Goal: Task Accomplishment & Management: Use online tool/utility

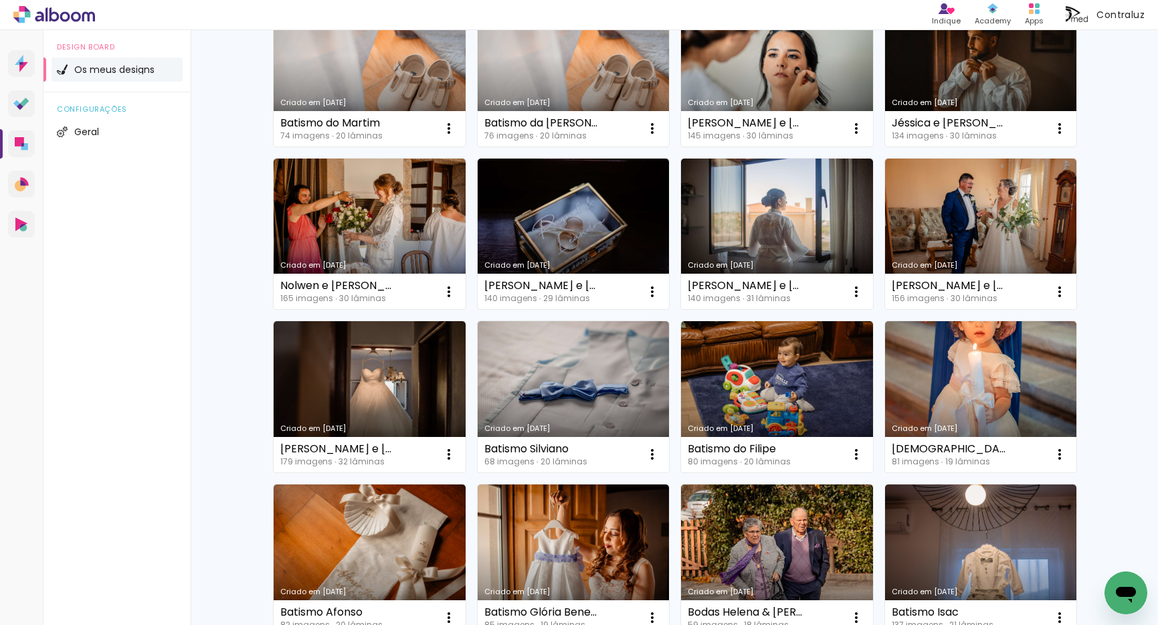
scroll to position [637, 0]
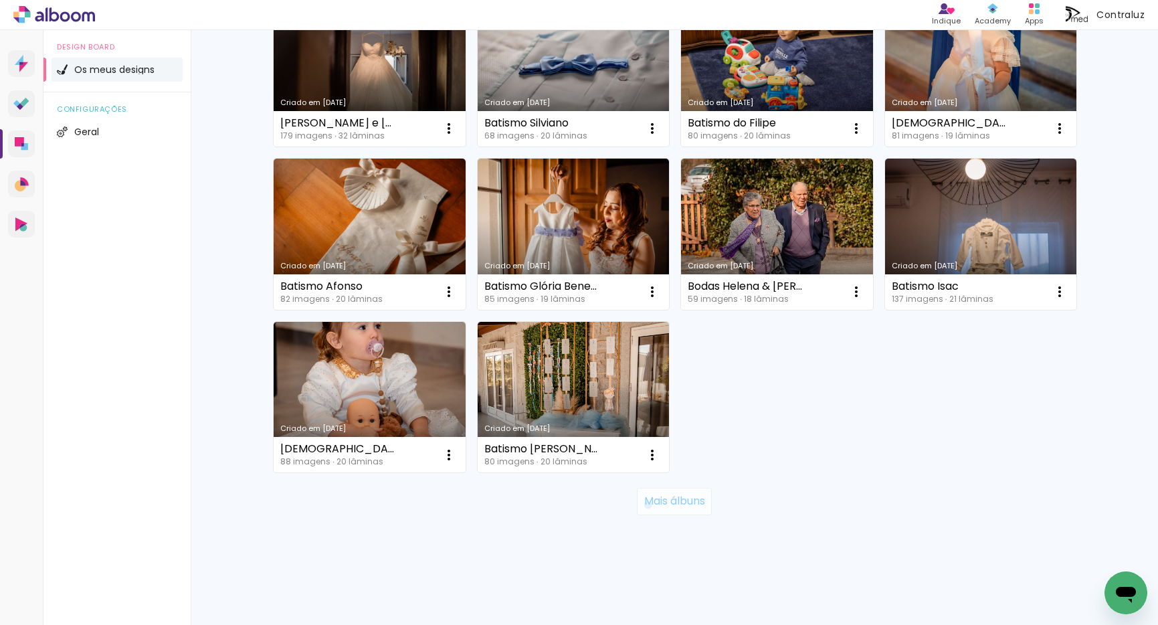
click at [0, 0] on slot "Mais álbuns" at bounding box center [0, 0] width 0 height 0
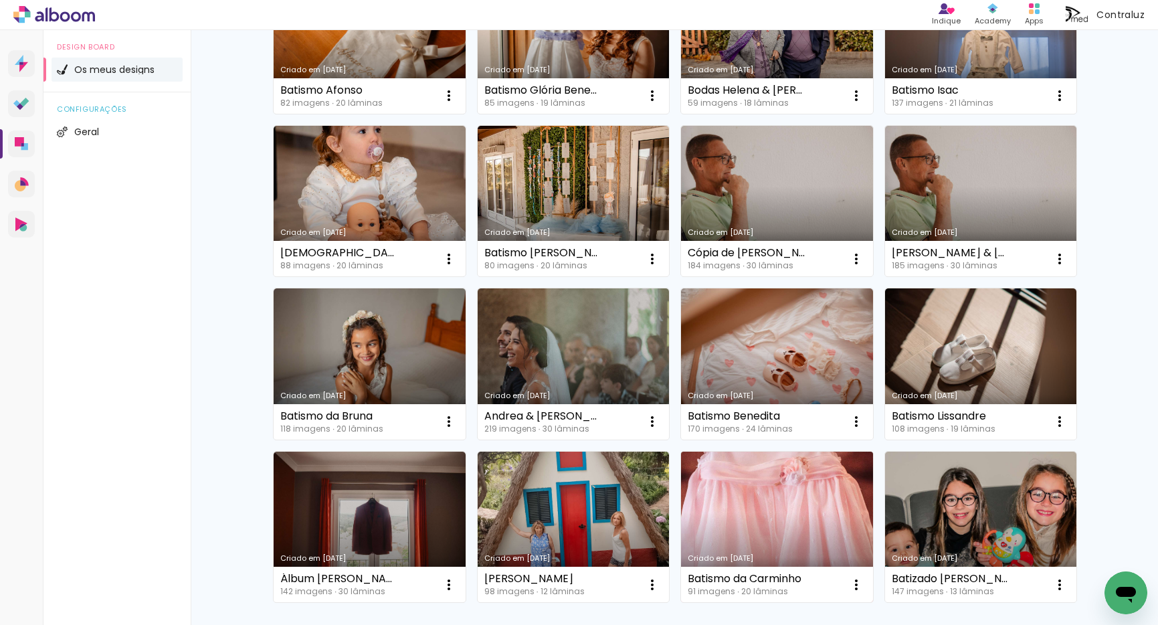
scroll to position [1023, 0]
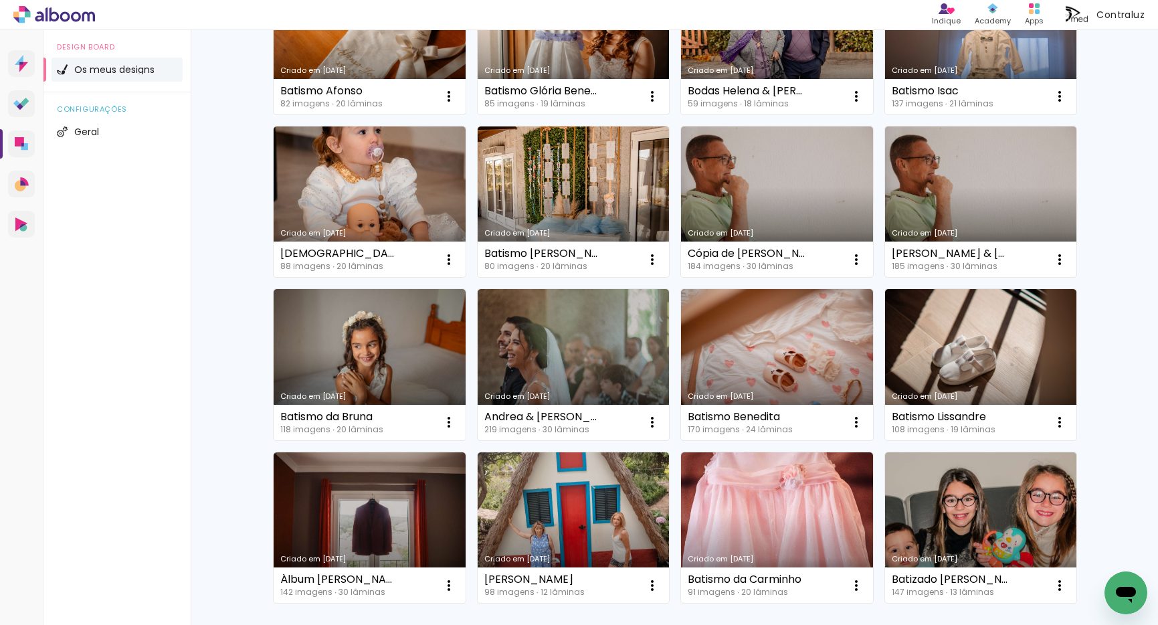
click at [714, 483] on link "Criado em [DATE]" at bounding box center [777, 527] width 192 height 151
